Goal: Task Accomplishment & Management: Complete application form

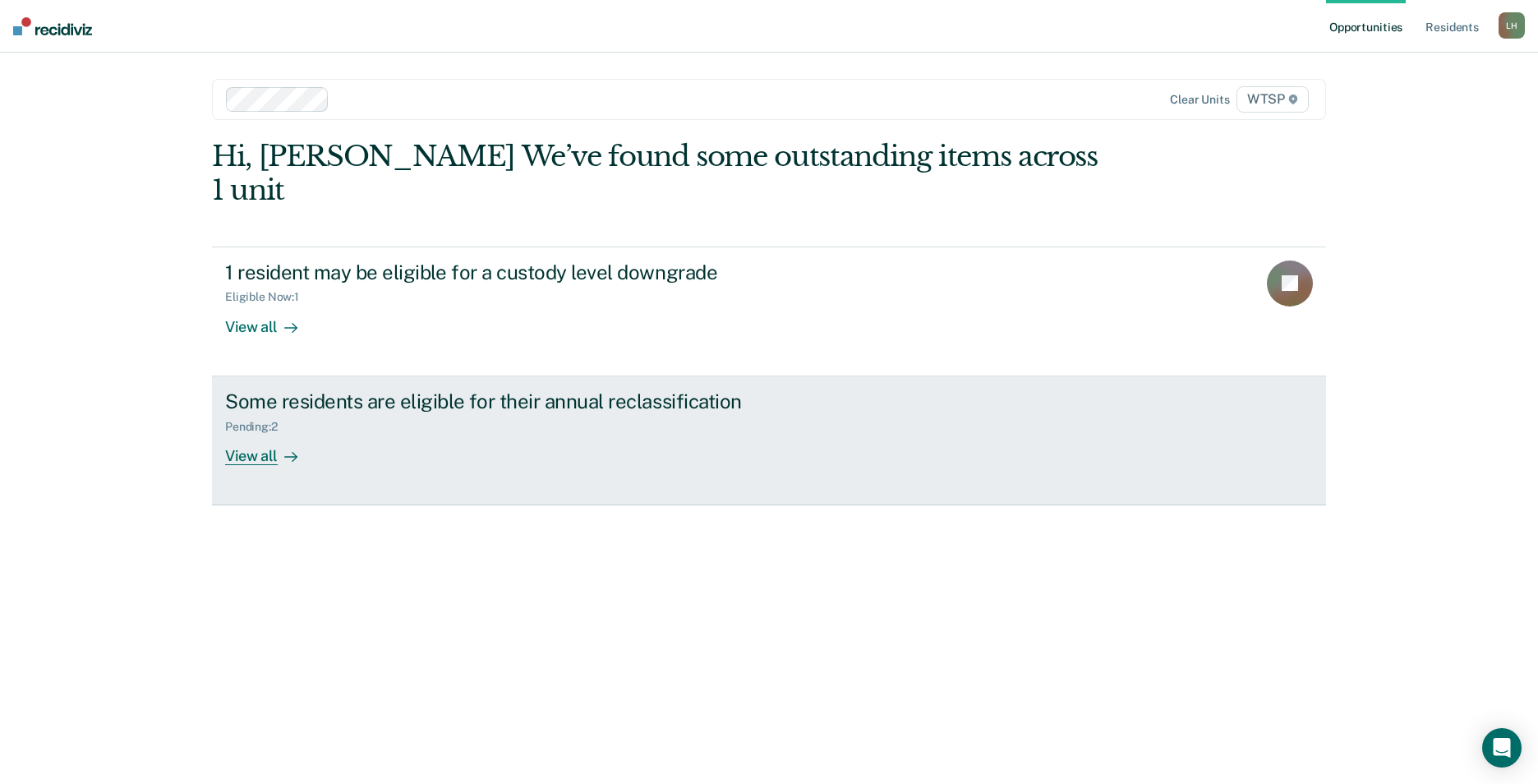
click at [242, 433] on div "View all" at bounding box center [270, 449] width 92 height 32
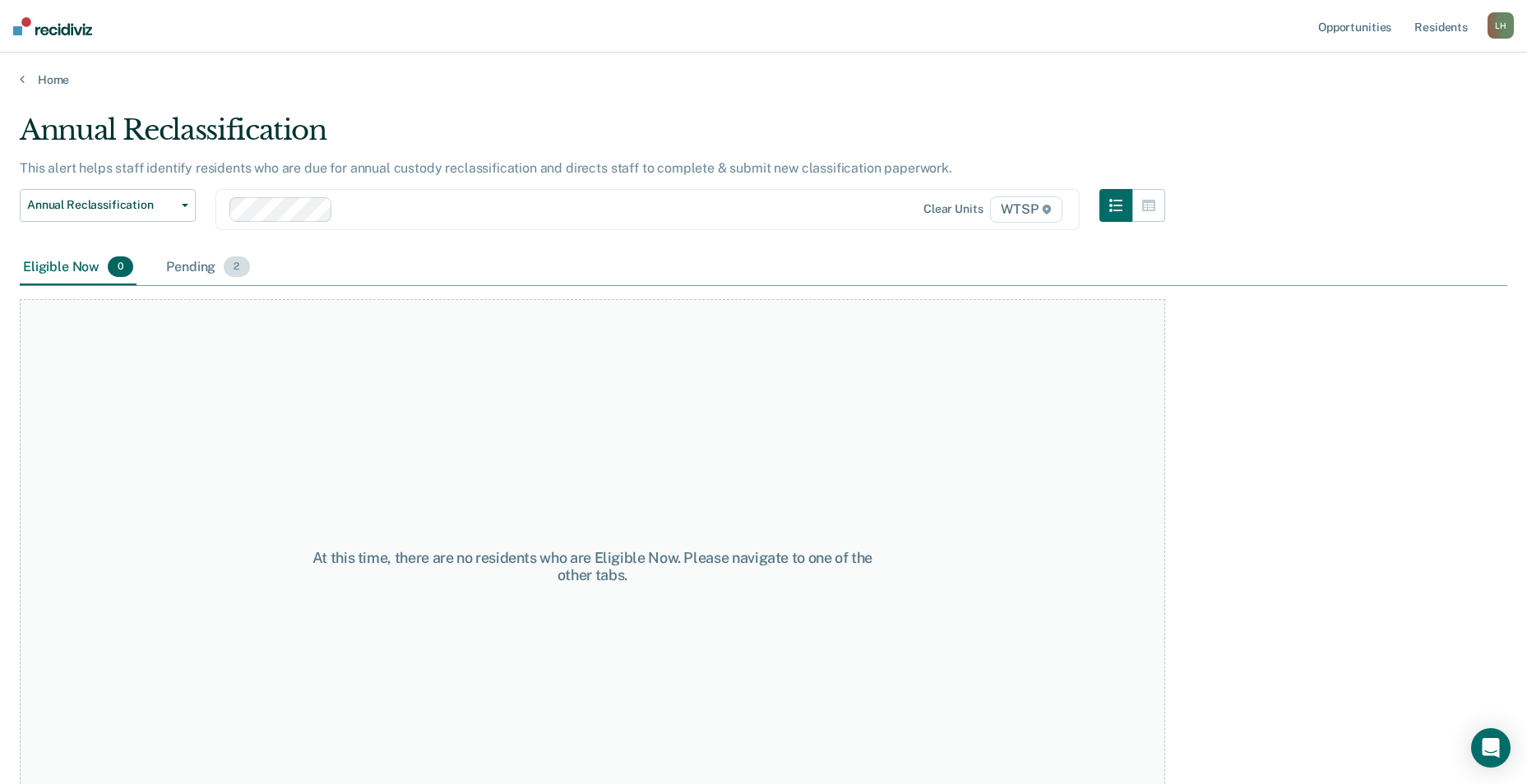
click at [205, 267] on div "Pending 2" at bounding box center [207, 267] width 89 height 36
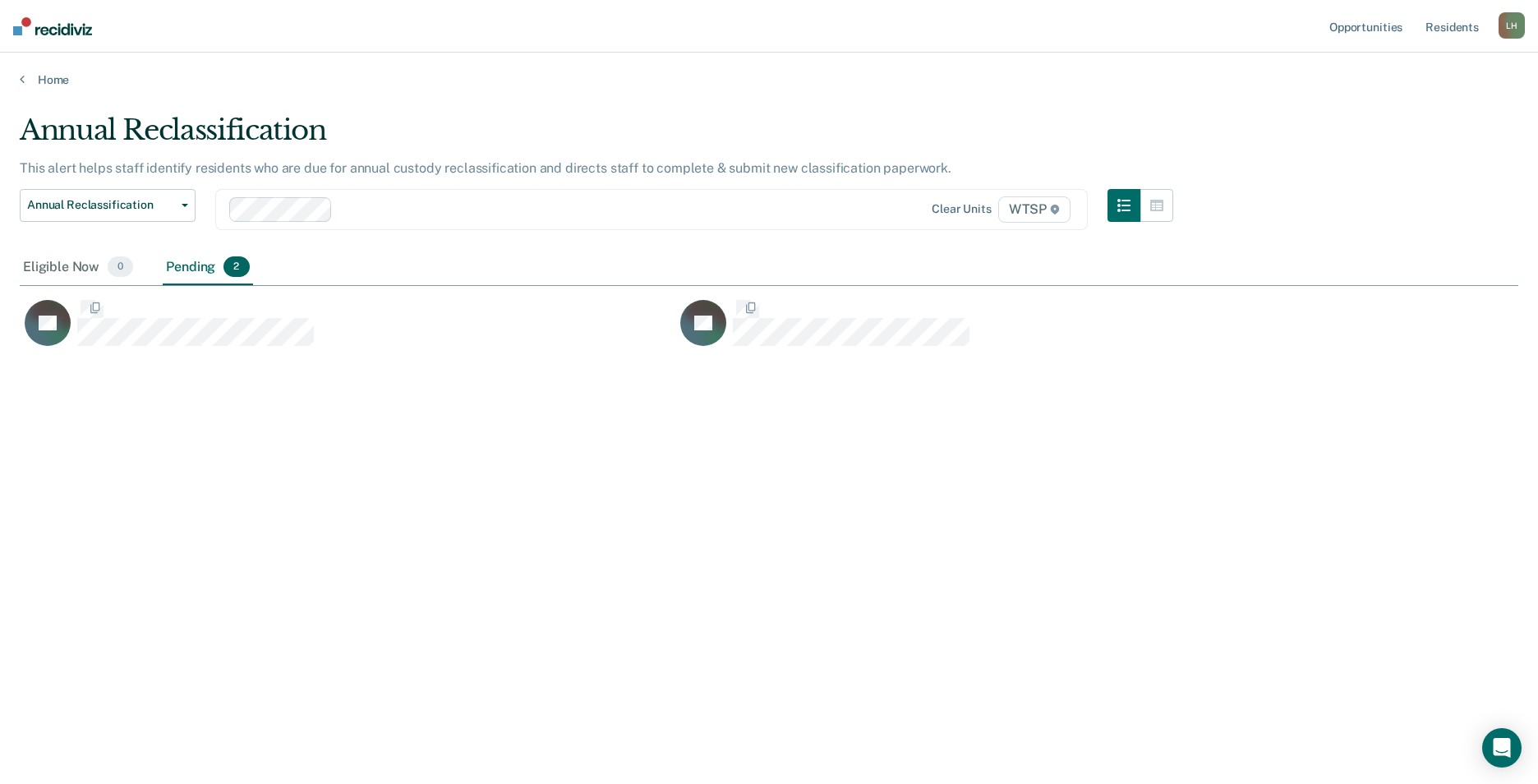
scroll to position [535, 1487]
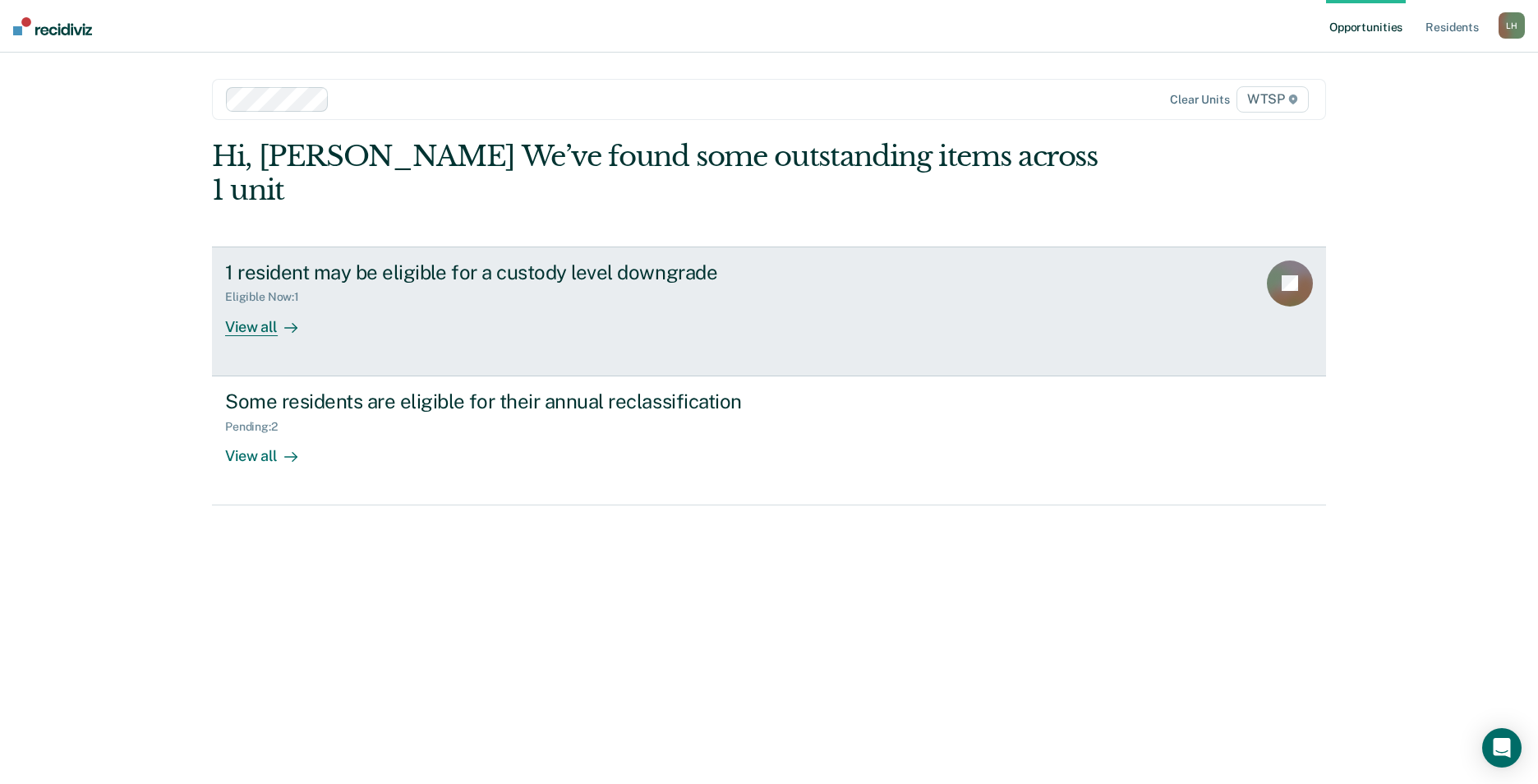
click at [265, 304] on div "View all" at bounding box center [270, 320] width 92 height 32
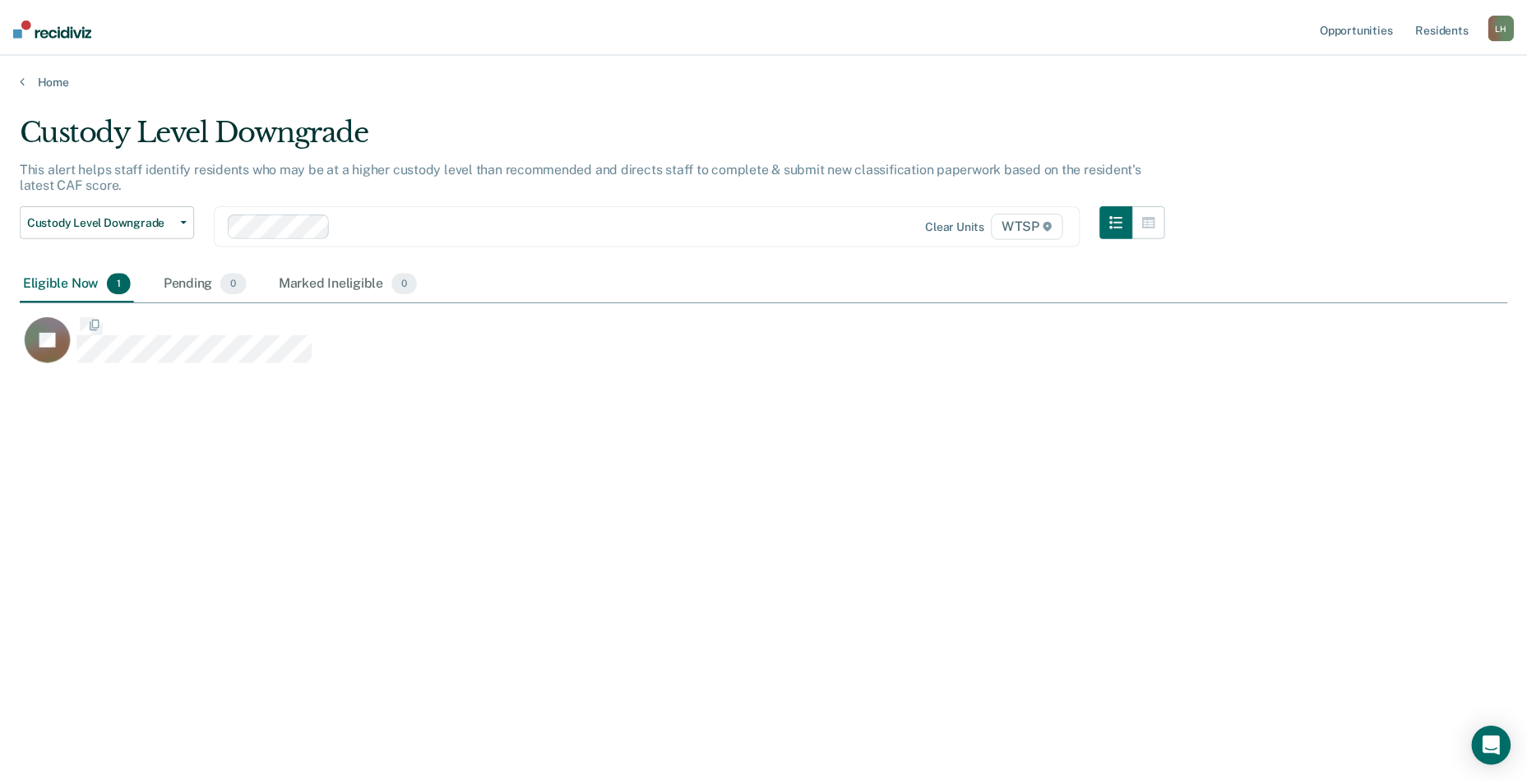
scroll to position [535, 1487]
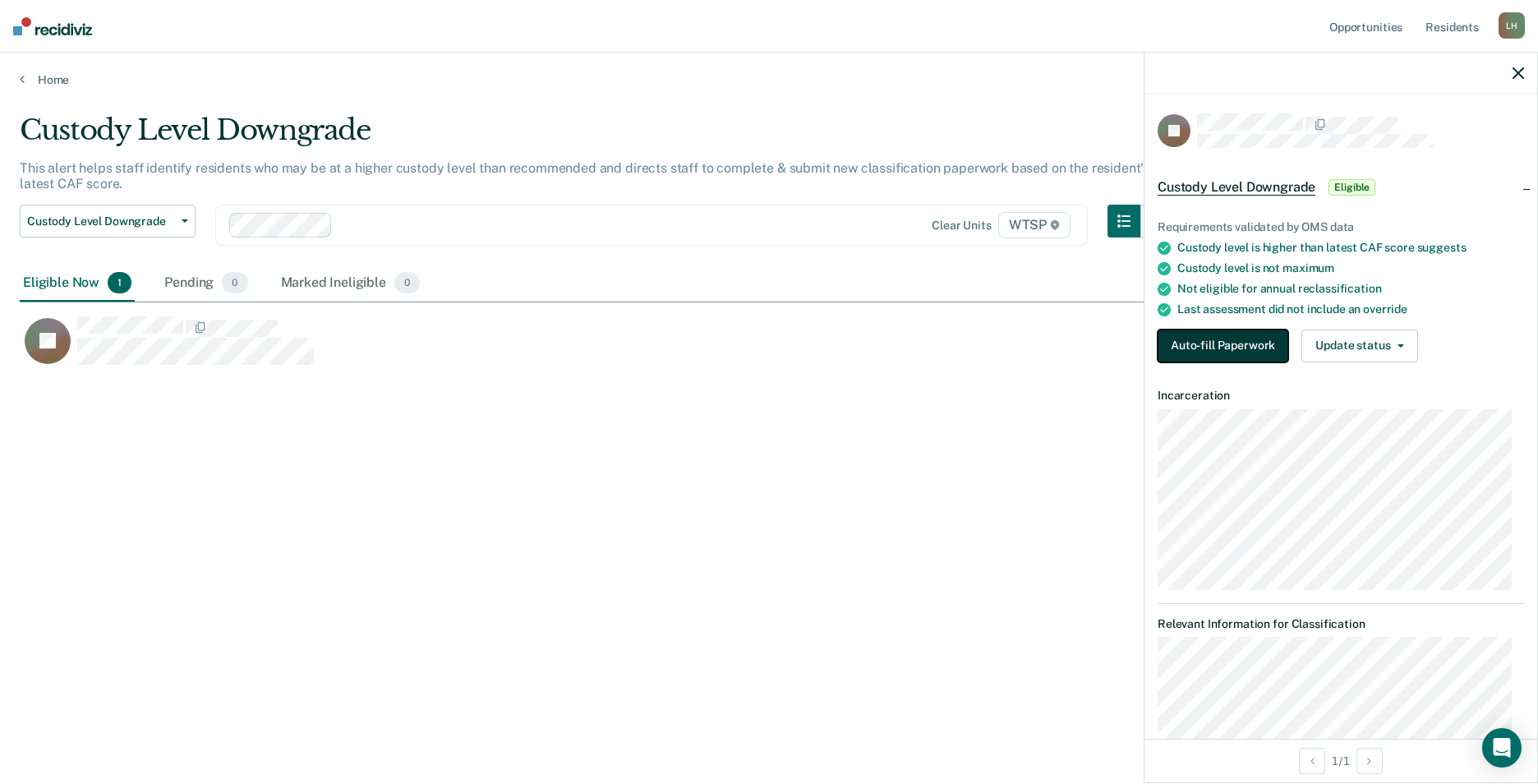
click at [1248, 343] on button "Auto-fill Paperwork" at bounding box center [1223, 346] width 131 height 33
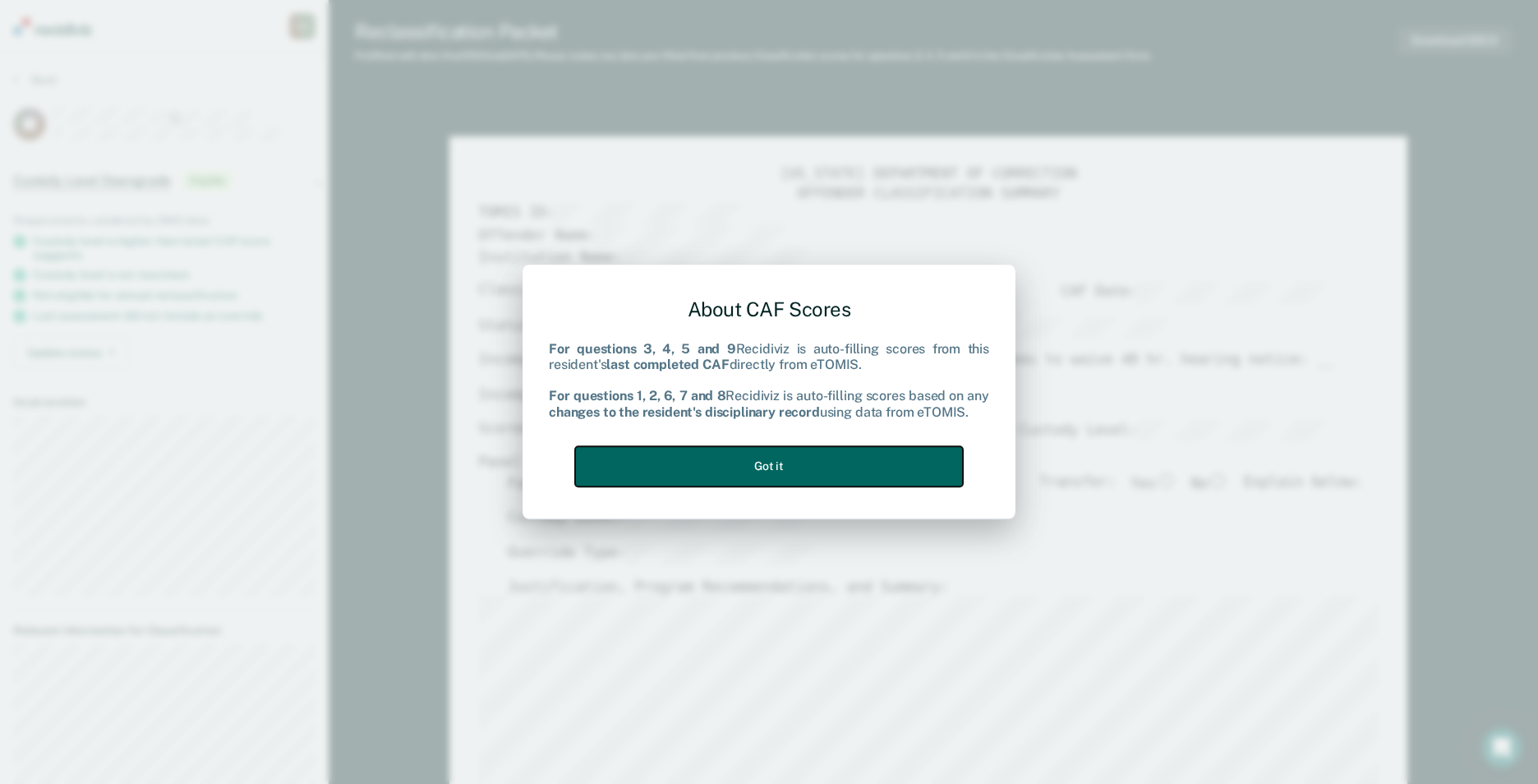
click at [822, 473] on button "Got it" at bounding box center [769, 466] width 388 height 41
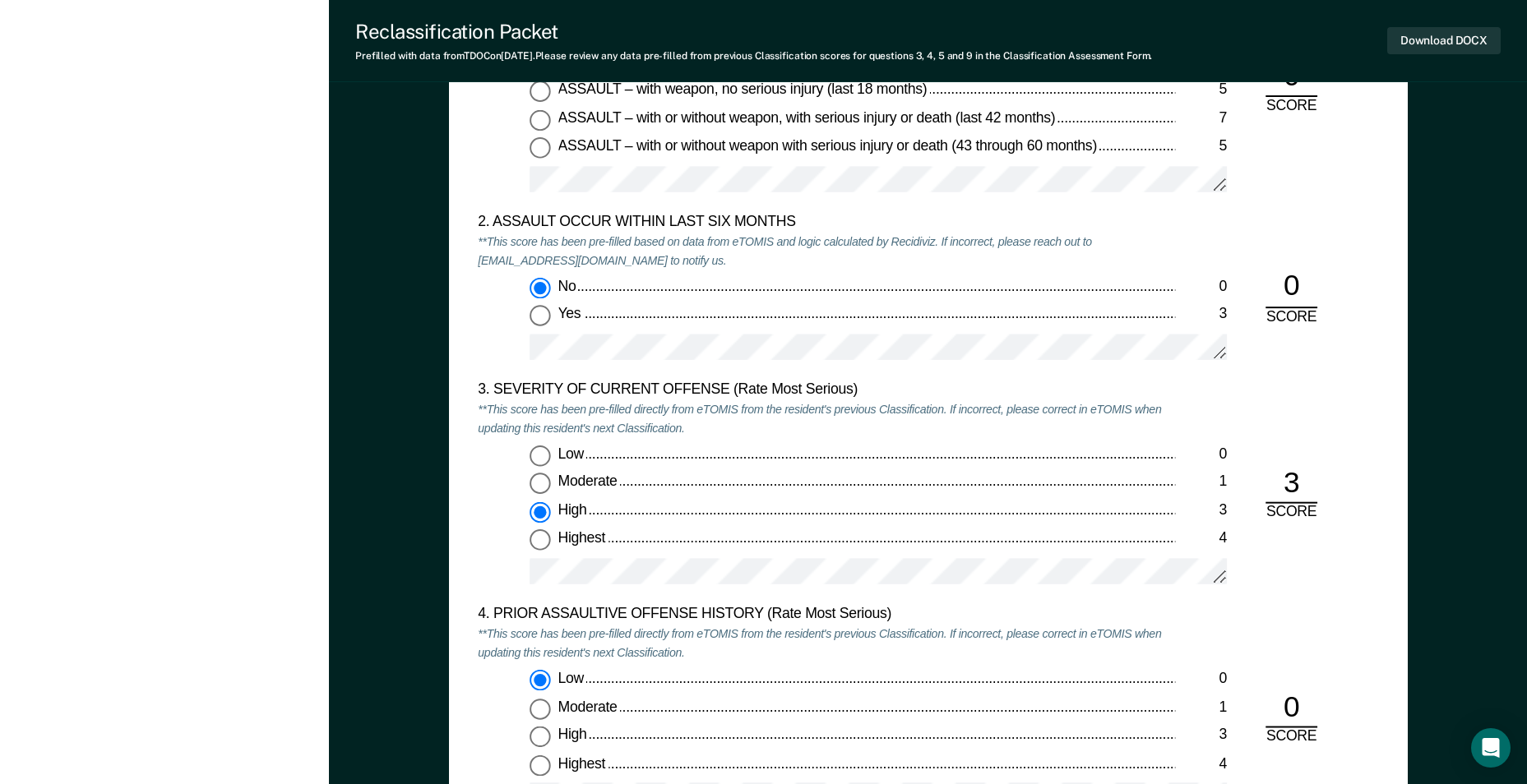
scroll to position [1726, 0]
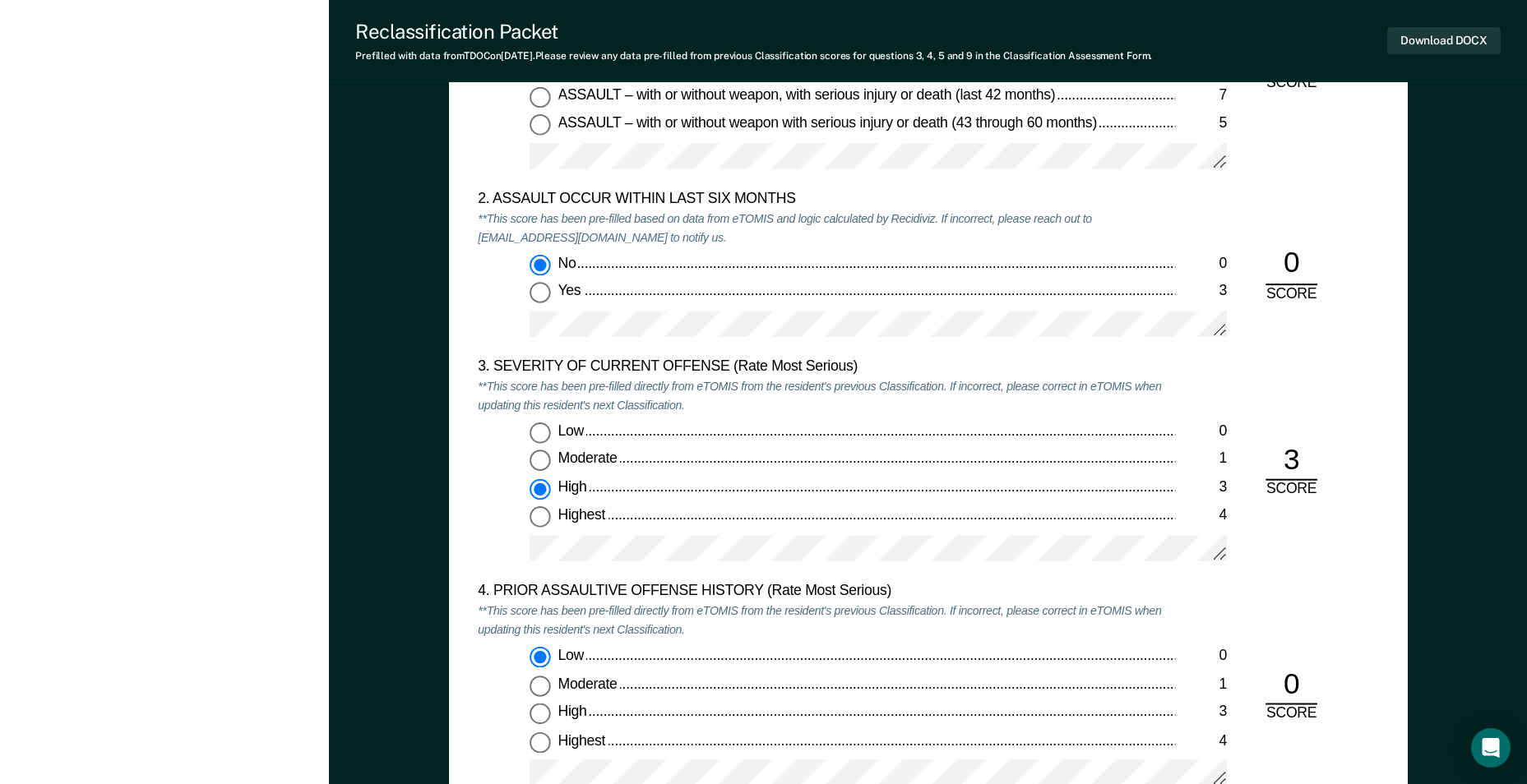
click at [538, 516] on input "Highest 4" at bounding box center [540, 517] width 21 height 21
type textarea "x"
radio input "false"
radio input "true"
click at [645, 512] on div "Highest" at bounding box center [866, 517] width 618 height 19
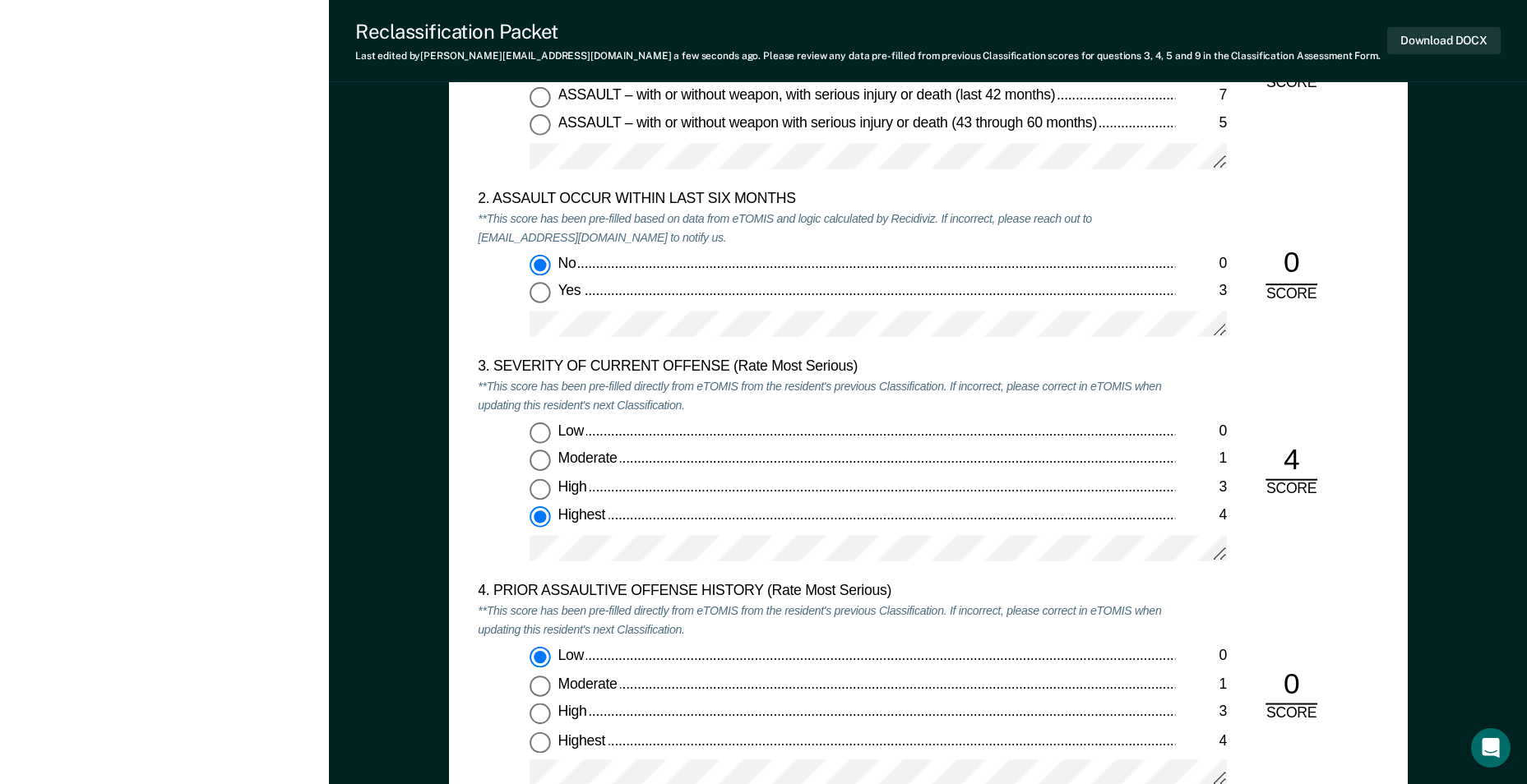
click at [551, 512] on input "Highest 4" at bounding box center [540, 517] width 21 height 21
click at [640, 511] on div "Highest" at bounding box center [866, 517] width 618 height 19
click at [551, 511] on input "Highest 4" at bounding box center [540, 517] width 21 height 21
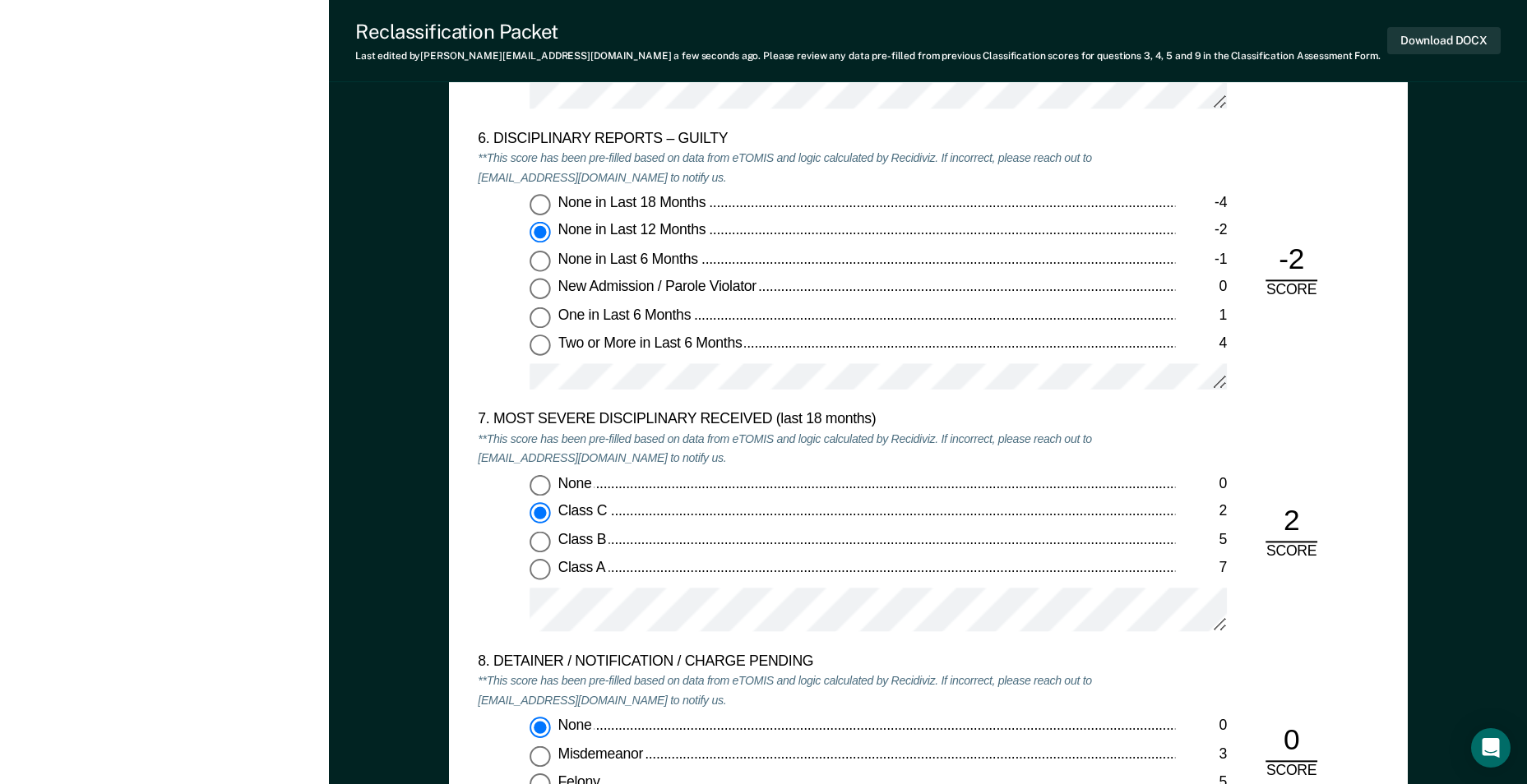
scroll to position [2876, 0]
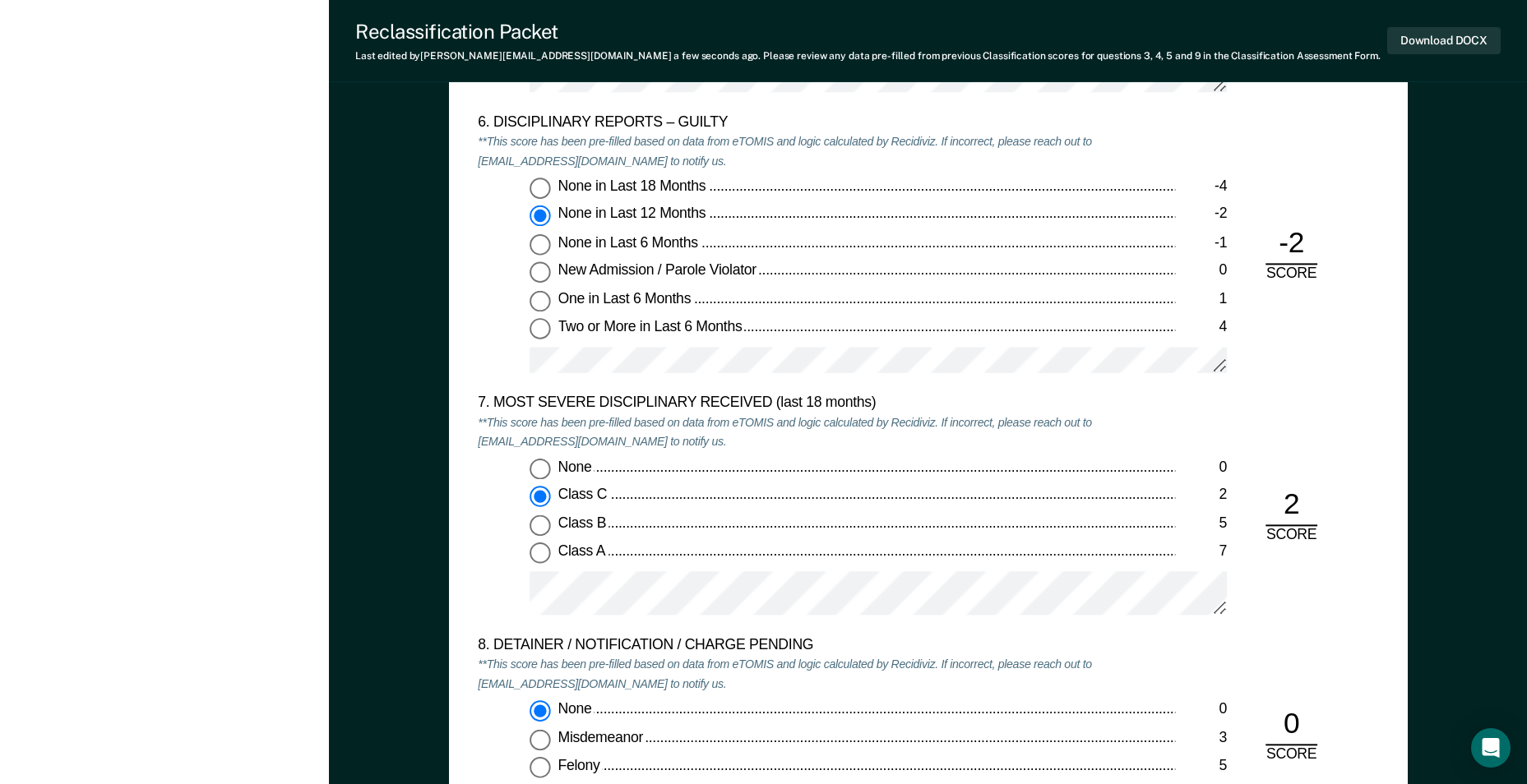
click at [539, 299] on input "One in Last 6 Months 1" at bounding box center [540, 301] width 21 height 21
type textarea "x"
radio input "false"
radio input "true"
click at [538, 246] on input "None in Last 6 Months -1" at bounding box center [540, 245] width 21 height 21
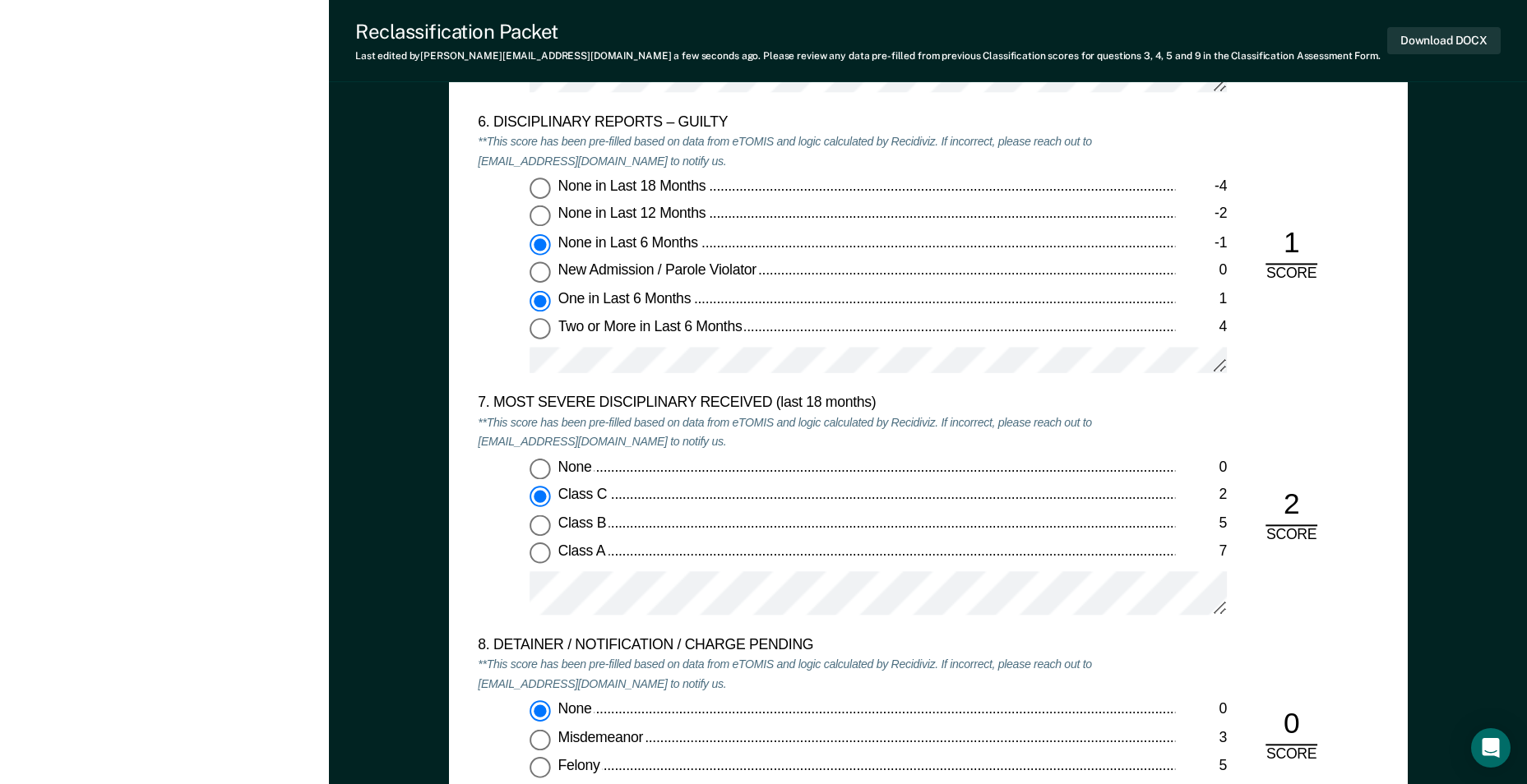
type textarea "x"
radio input "true"
radio input "false"
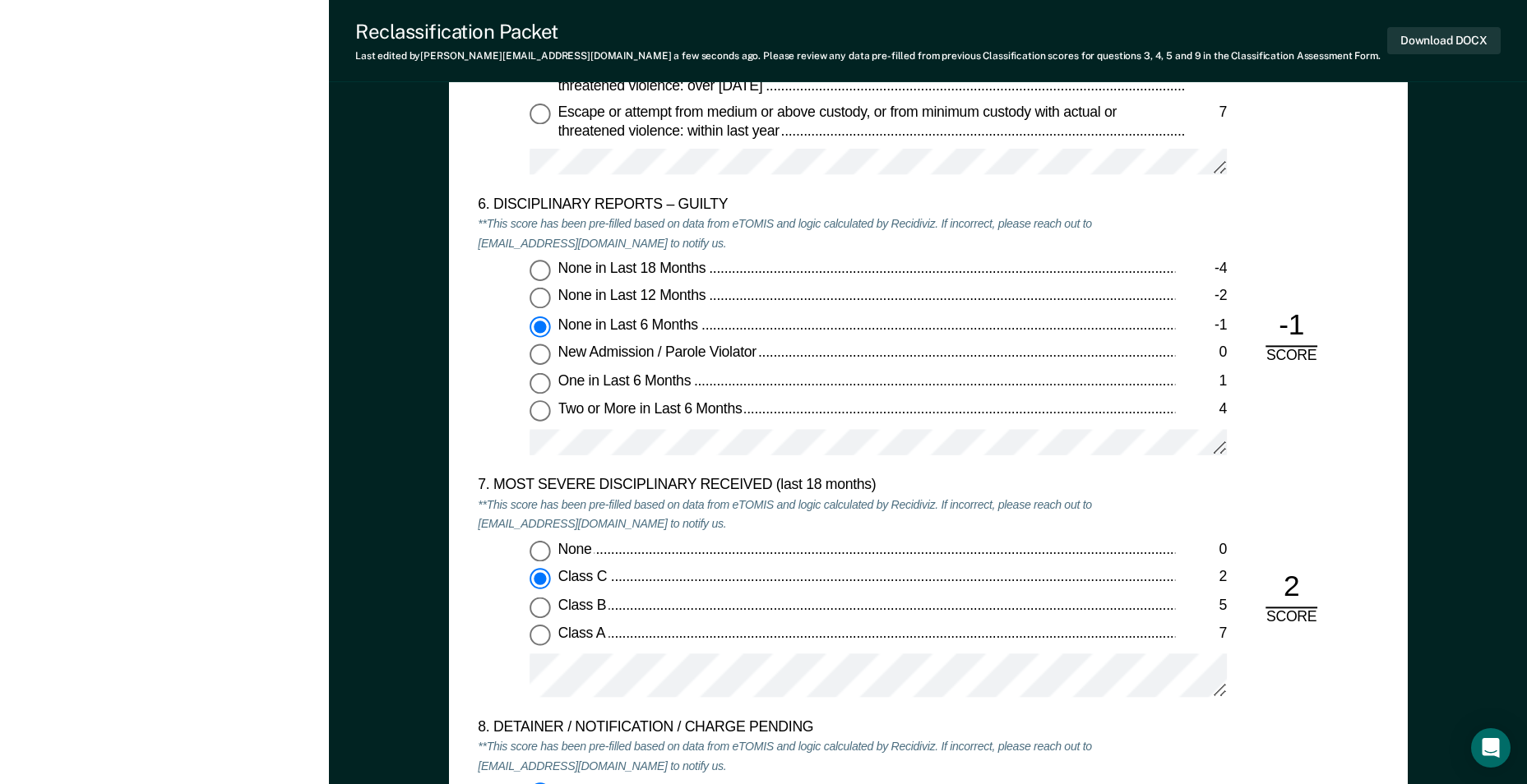
click at [542, 295] on input "None in Last 12 Months -2" at bounding box center [540, 299] width 21 height 21
type textarea "x"
radio input "true"
radio input "false"
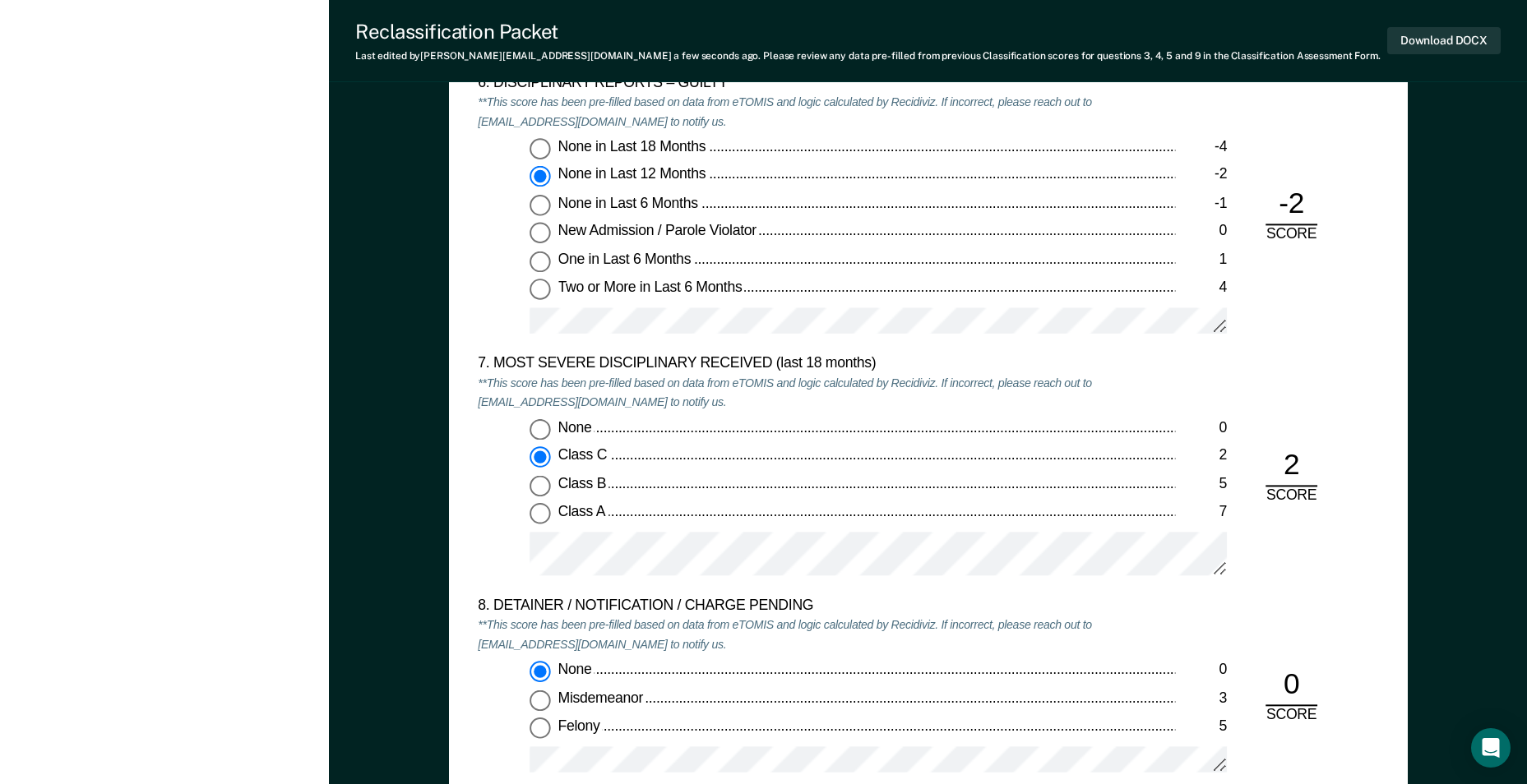
scroll to position [2958, 0]
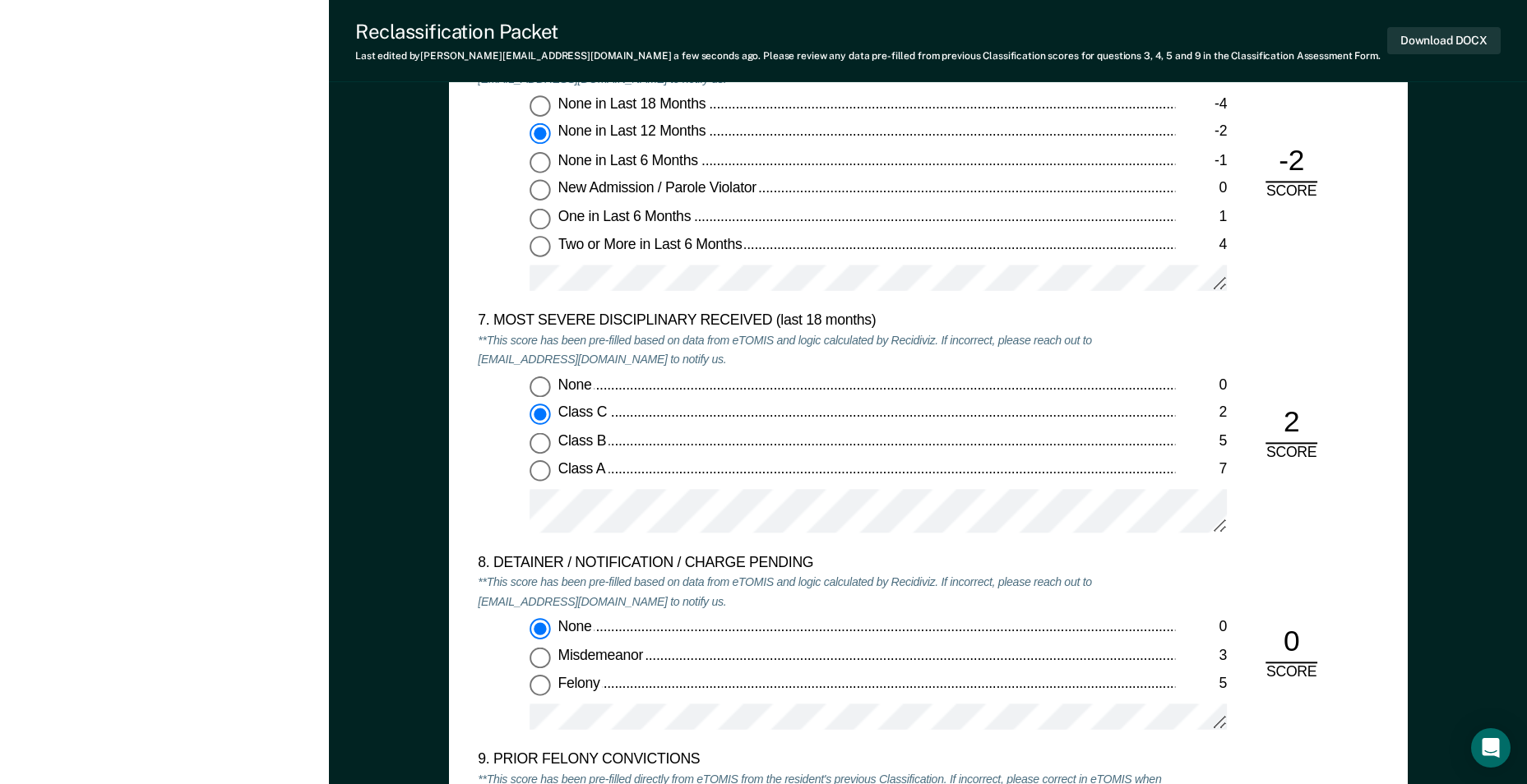
click at [537, 438] on input "Class B 5" at bounding box center [540, 444] width 21 height 21
type textarea "x"
radio input "false"
radio input "true"
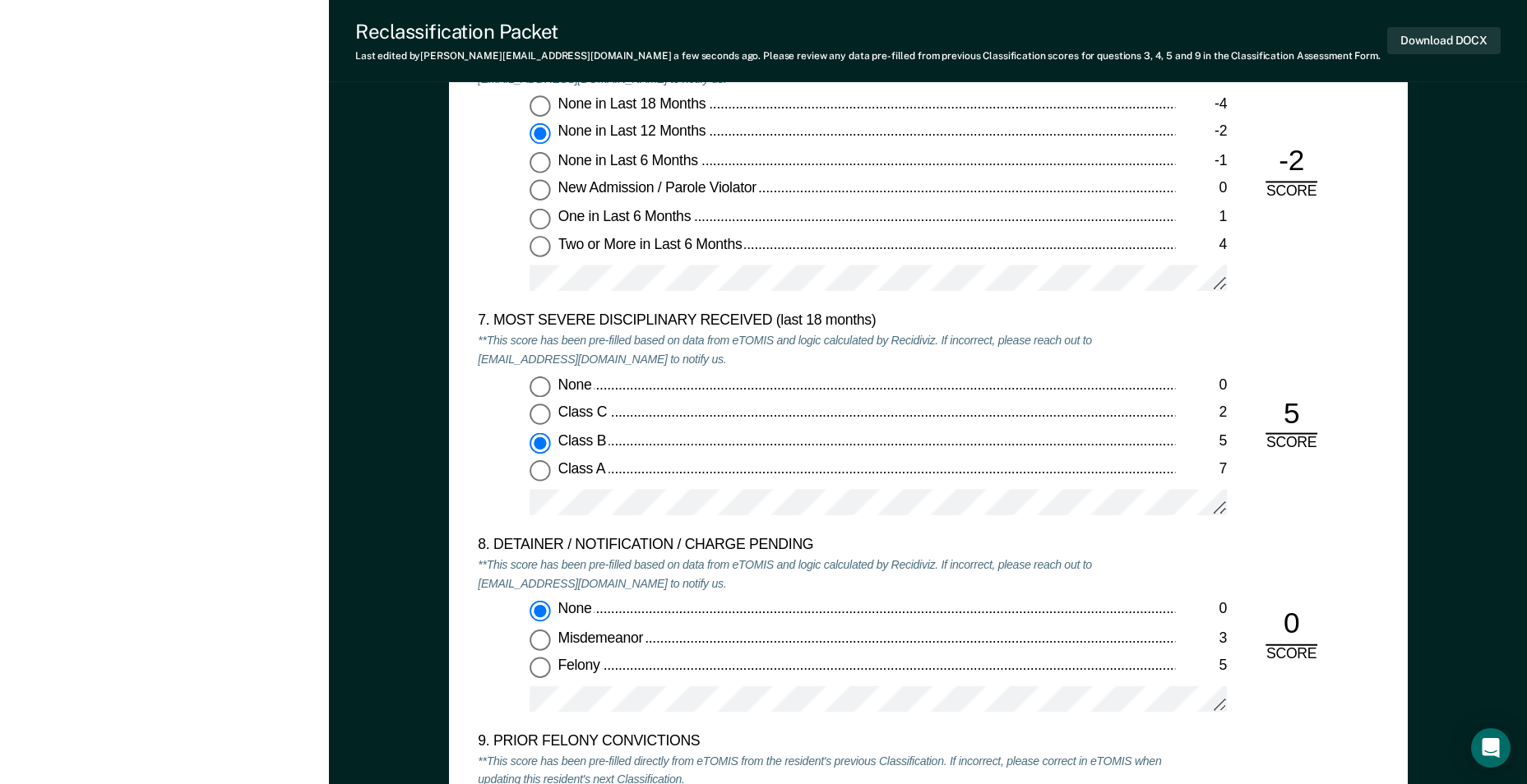
type textarea "x"
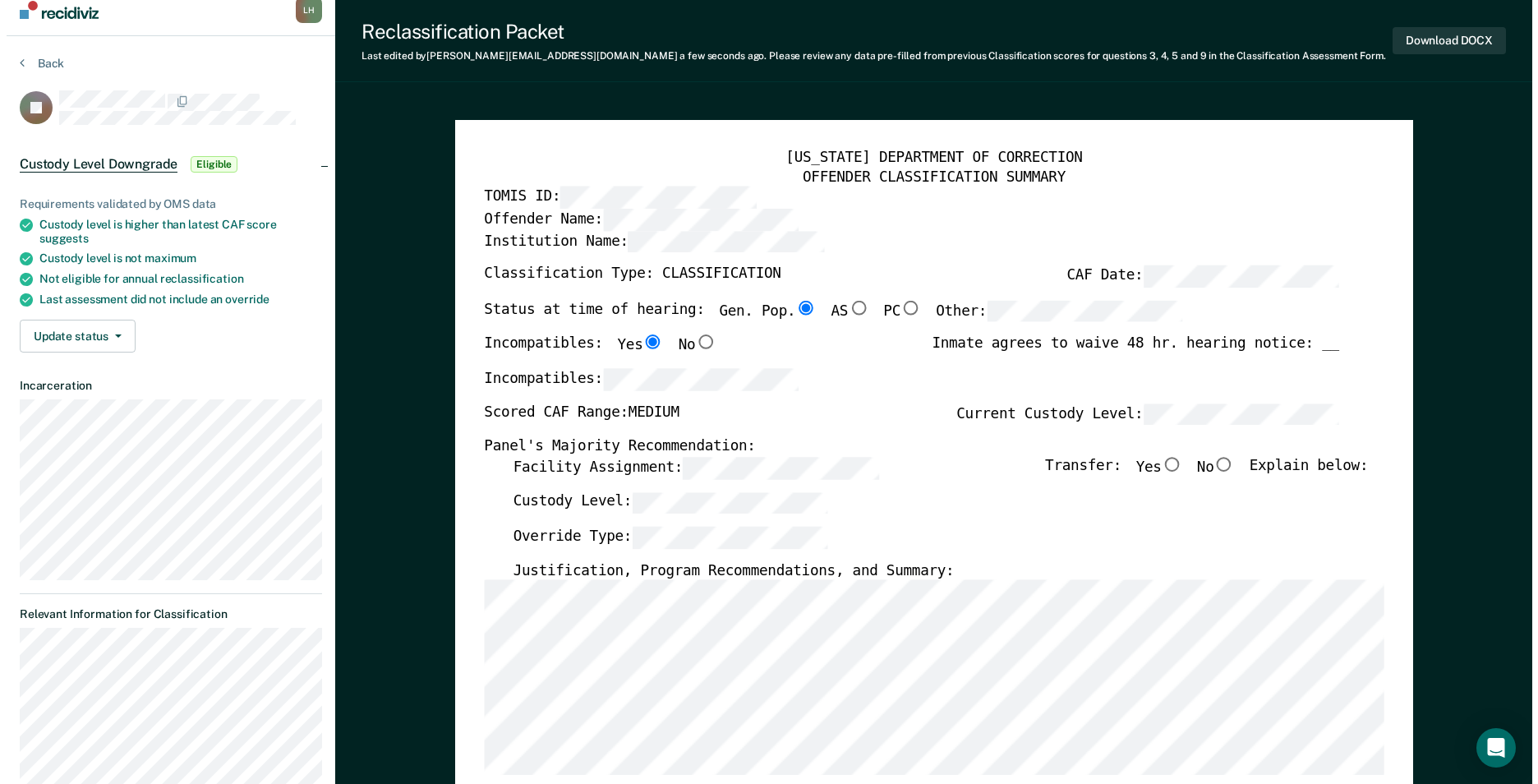
scroll to position [0, 0]
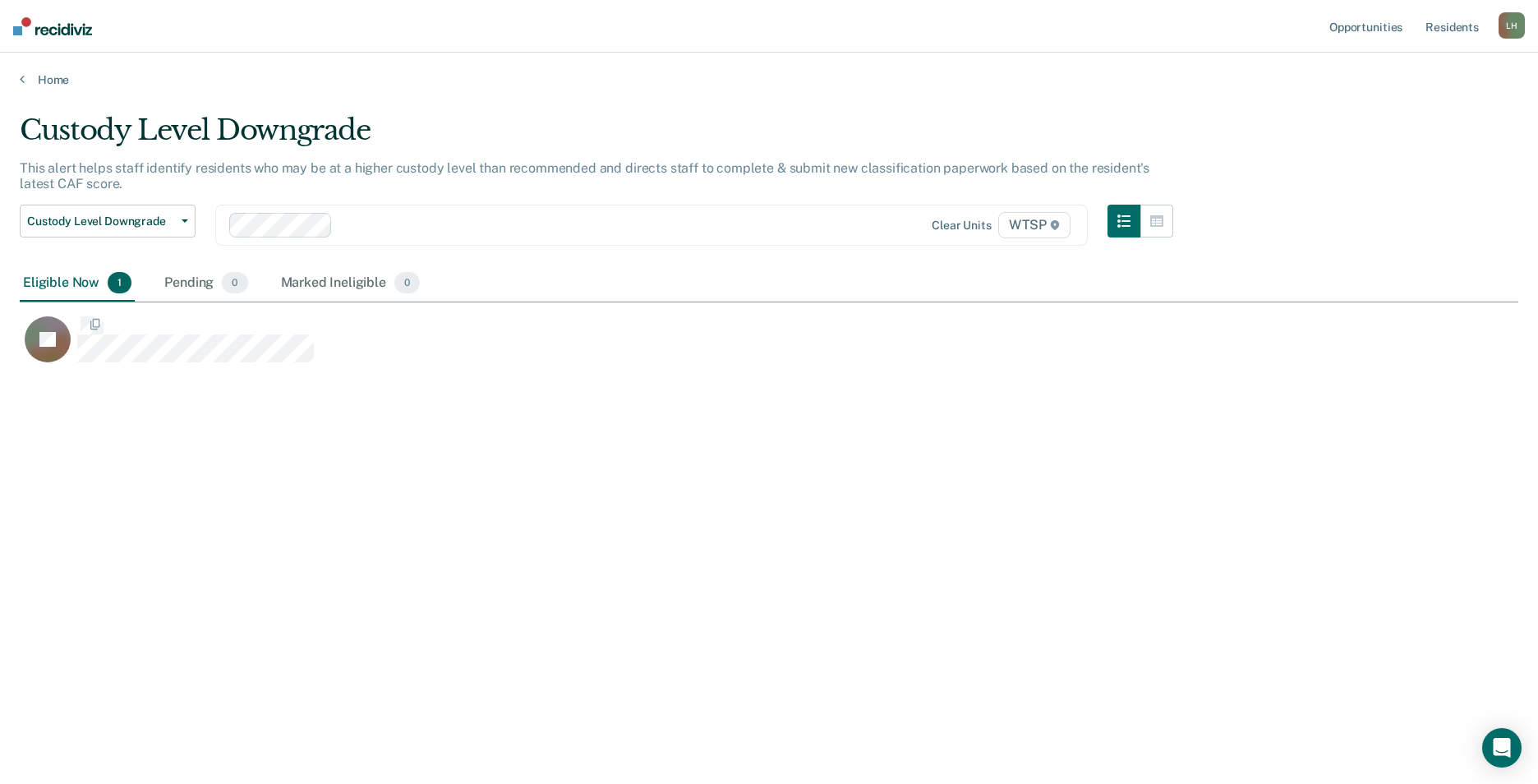
scroll to position [535, 1487]
